Goal: Transaction & Acquisition: Subscribe to service/newsletter

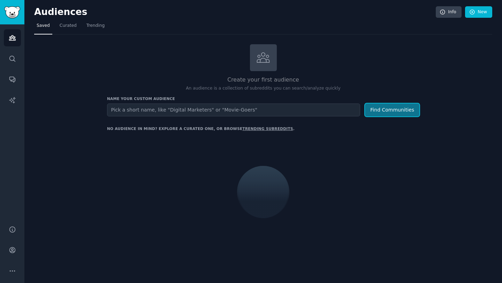
click at [410, 108] on button "Find Communities" at bounding box center [392, 110] width 54 height 13
click at [8, 30] on link "Audiences" at bounding box center [12, 37] width 17 height 17
click at [100, 25] on span "Trending" at bounding box center [95, 26] width 18 height 6
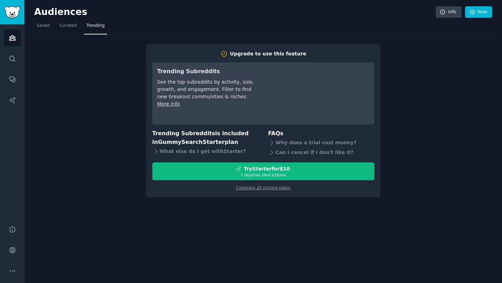
click at [100, 24] on span "Trending" at bounding box center [95, 26] width 18 height 6
click at [73, 27] on span "Curated" at bounding box center [68, 26] width 17 height 6
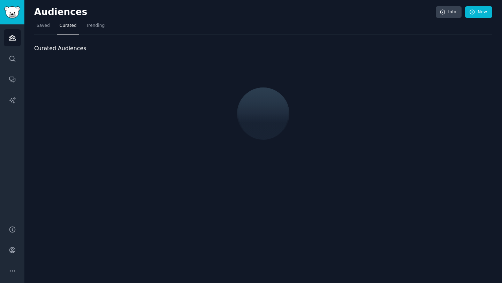
click at [73, 27] on span "Curated" at bounding box center [68, 26] width 17 height 6
click at [45, 23] on span "Saved" at bounding box center [43, 26] width 13 height 6
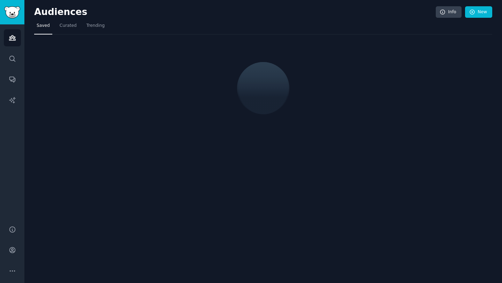
click at [45, 23] on span "Saved" at bounding box center [43, 26] width 13 height 6
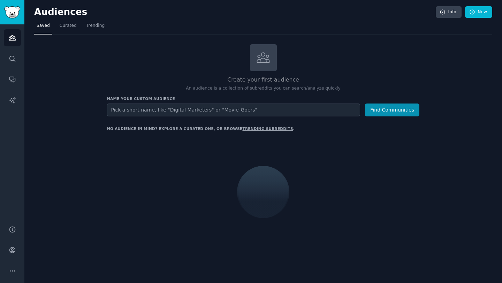
click at [45, 23] on span "Saved" at bounding box center [43, 26] width 13 height 6
click at [250, 130] on link "trending subreddits" at bounding box center [267, 129] width 51 height 4
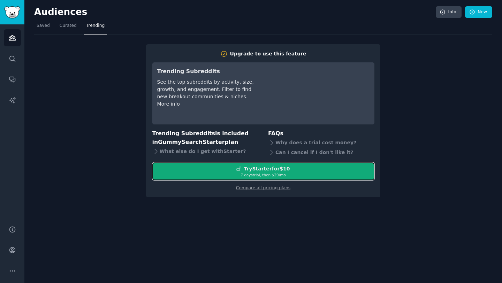
click at [216, 172] on div "Try Starter for $10" at bounding box center [263, 168] width 221 height 7
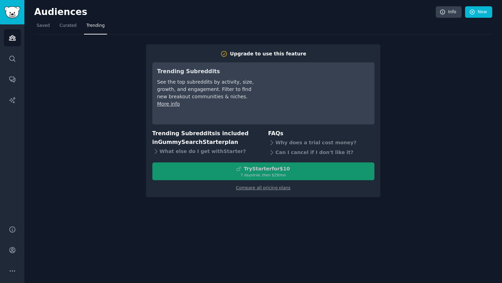
click at [216, 172] on div "Try Starter for $10 7 days trial, then $ 29 /mo" at bounding box center [263, 171] width 222 height 18
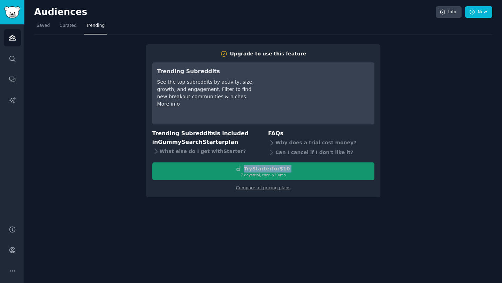
click at [216, 172] on div "Try Starter for $10 7 days trial, then $ 29 /mo" at bounding box center [263, 171] width 222 height 18
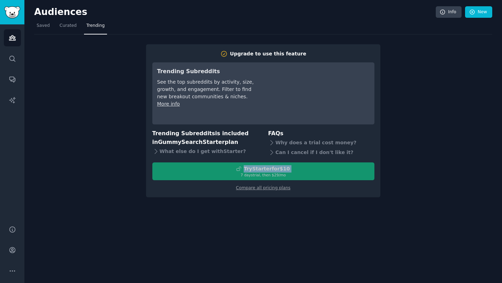
click at [216, 172] on div "Try Starter for $10 7 days trial, then $ 29 /mo" at bounding box center [263, 171] width 222 height 18
click at [100, 179] on div "Upgrade to use this feature Trending Subreddits See the top subreddits by activ…" at bounding box center [263, 116] width 458 height 163
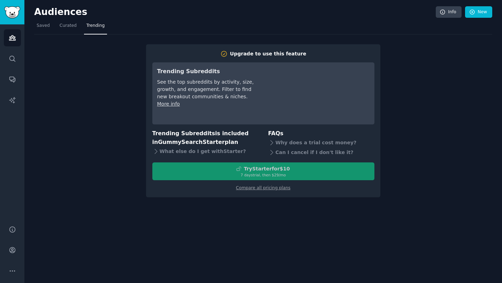
click at [104, 166] on div "Upgrade to use this feature Trending Subreddits See the top subreddits by activ…" at bounding box center [263, 116] width 458 height 163
